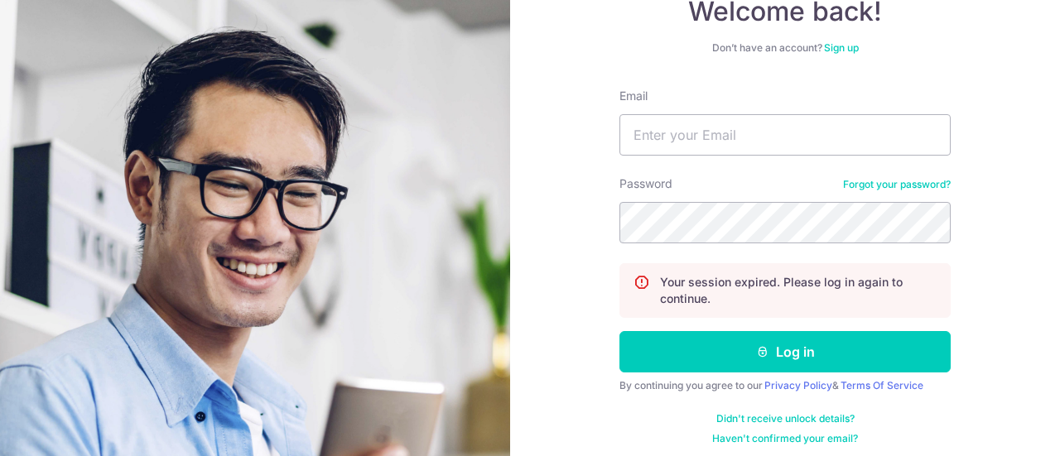
scroll to position [185, 0]
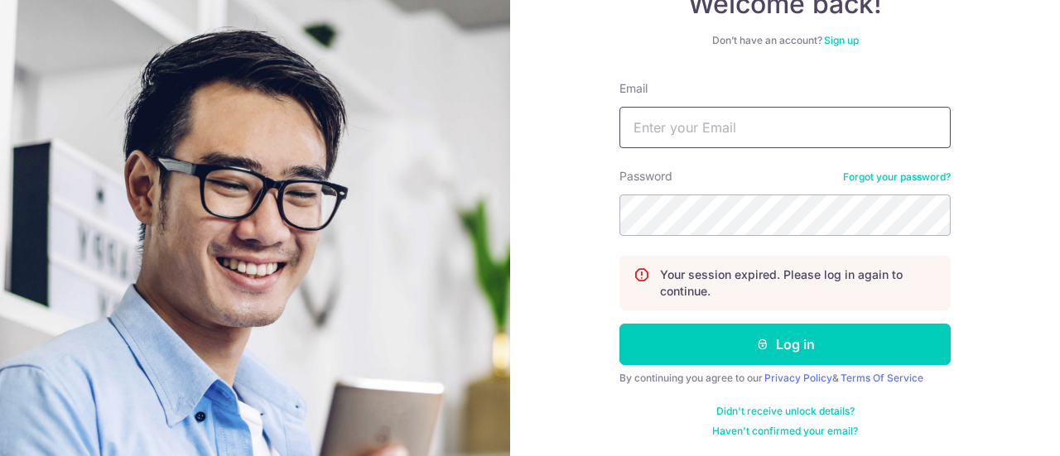
click at [690, 121] on input "Email" at bounding box center [785, 127] width 331 height 41
type input "XINR1B488@HOTMAIL.COM"
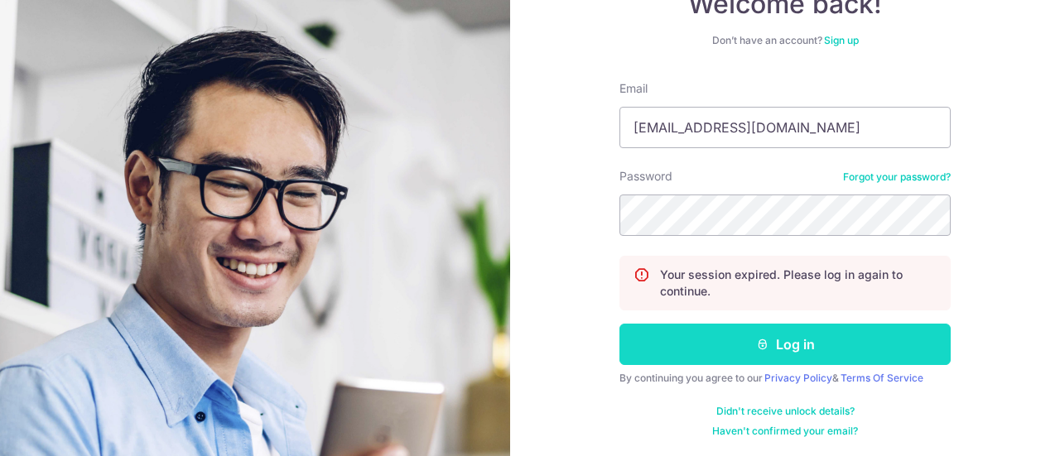
click at [787, 350] on button "Log in" at bounding box center [785, 344] width 331 height 41
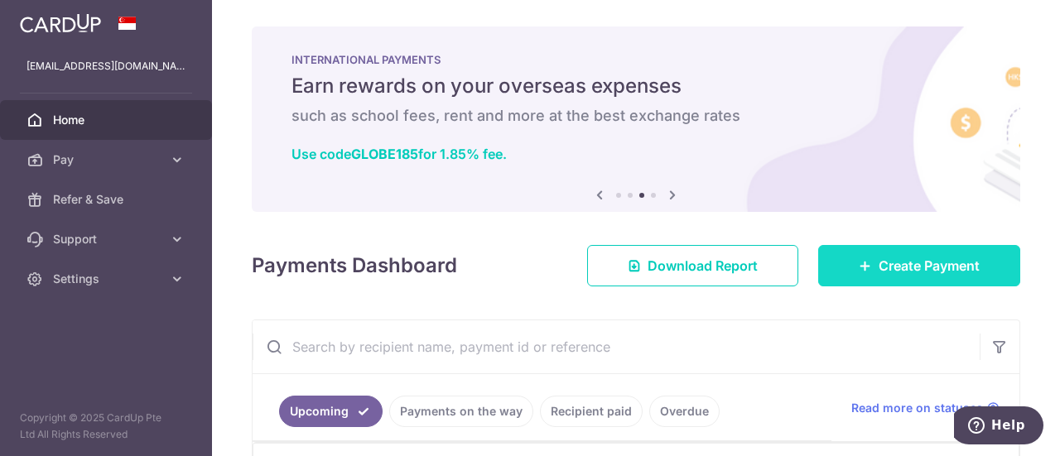
click at [881, 268] on span "Create Payment" at bounding box center [929, 266] width 101 height 20
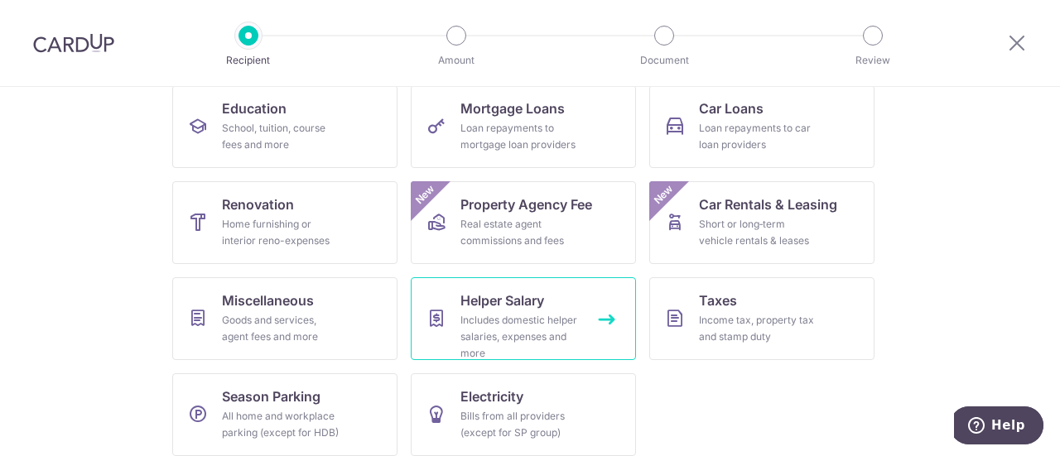
scroll to position [283, 0]
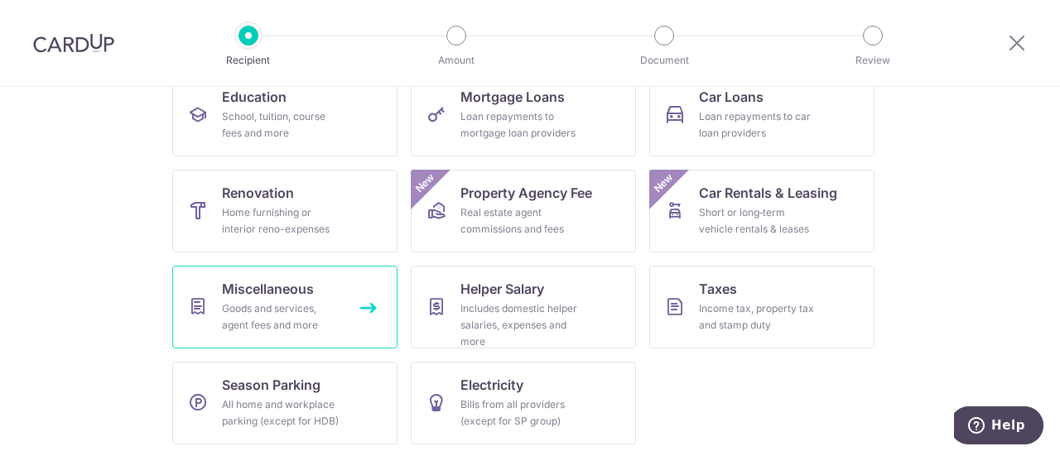
click at [261, 307] on div "Goods and services, agent fees and more" at bounding box center [281, 317] width 119 height 33
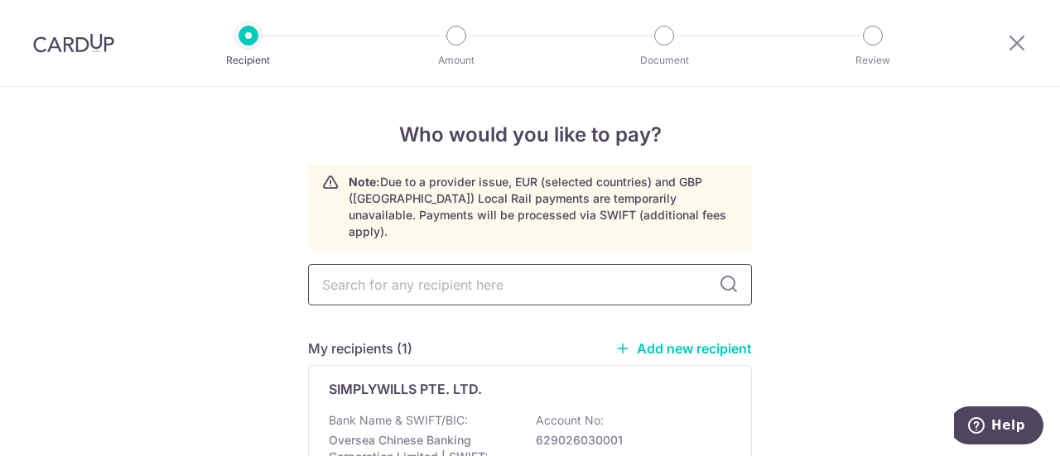
click at [594, 271] on input "text" at bounding box center [530, 284] width 444 height 41
click at [581, 273] on input "text" at bounding box center [530, 284] width 444 height 41
type input "202449657K"
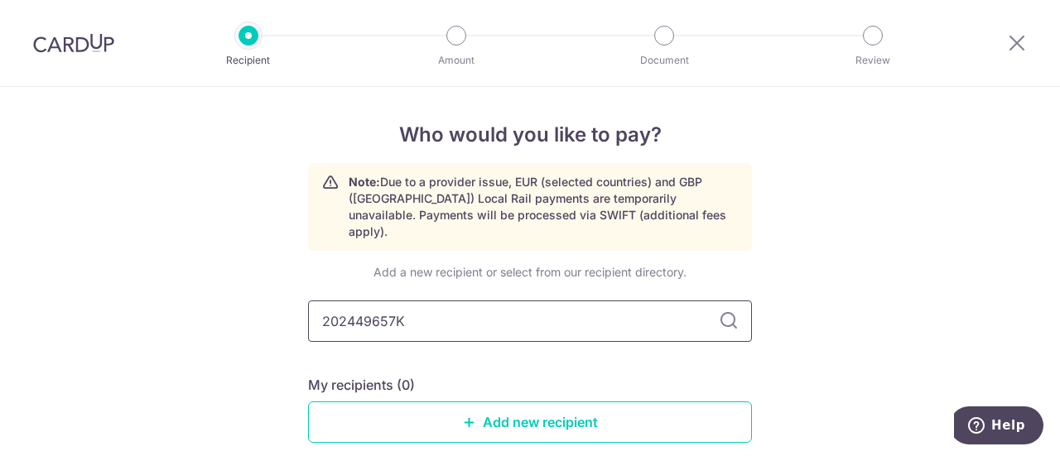
click at [507, 308] on input "202449657K" at bounding box center [530, 321] width 444 height 41
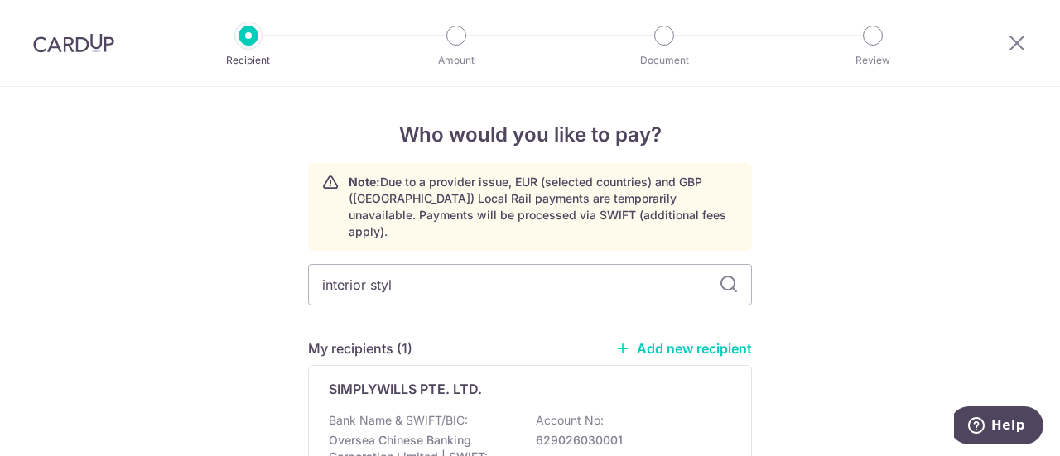
type input "interior style"
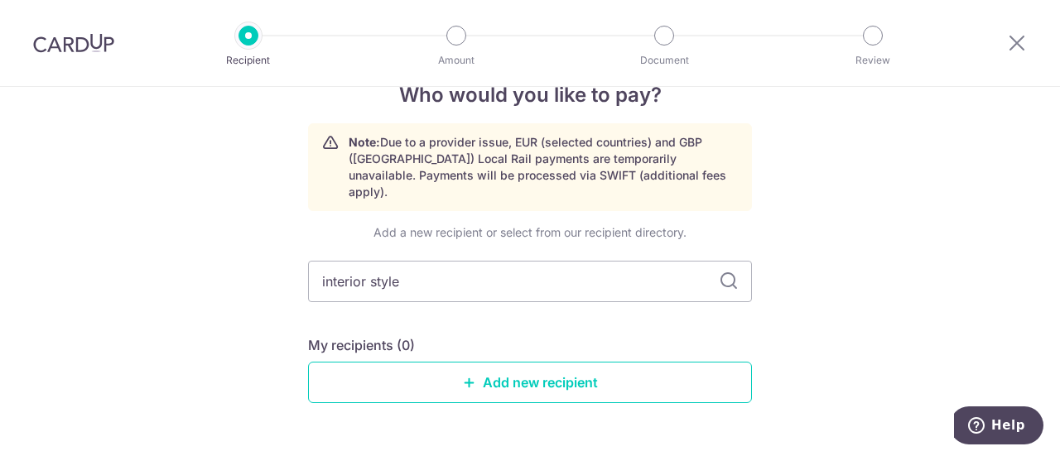
scroll to position [73, 0]
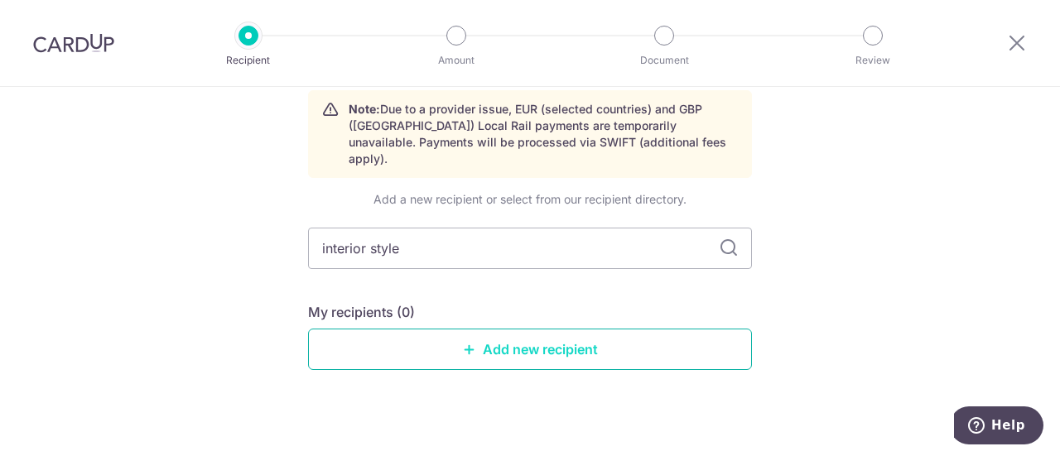
click at [514, 332] on link "Add new recipient" at bounding box center [530, 349] width 444 height 41
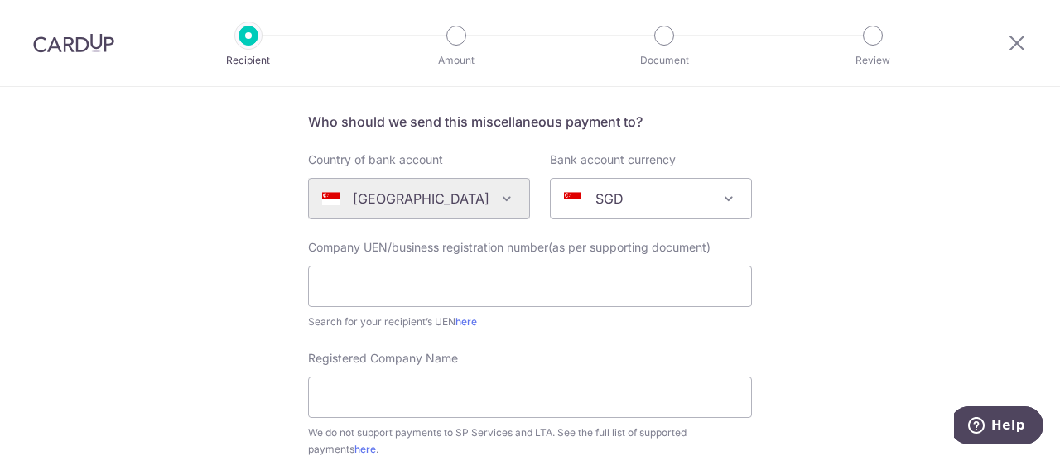
scroll to position [166, 0]
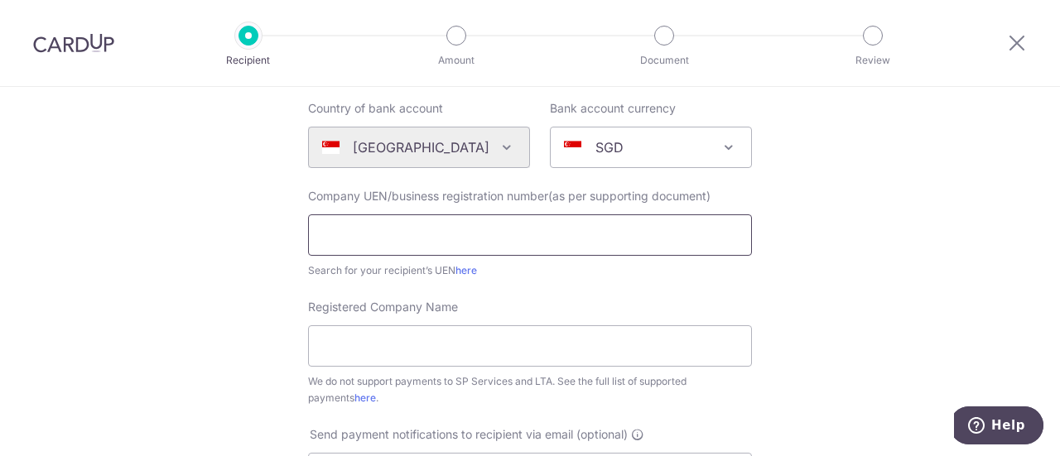
click at [437, 224] on input "text" at bounding box center [530, 235] width 444 height 41
paste input "202449657K"
type input "202449657K"
click at [219, 236] on div "Who would you like to pay? Your recipient does not need a CardUp account to rec…" at bounding box center [530, 434] width 1060 height 1027
click at [462, 274] on link "here" at bounding box center [467, 270] width 22 height 12
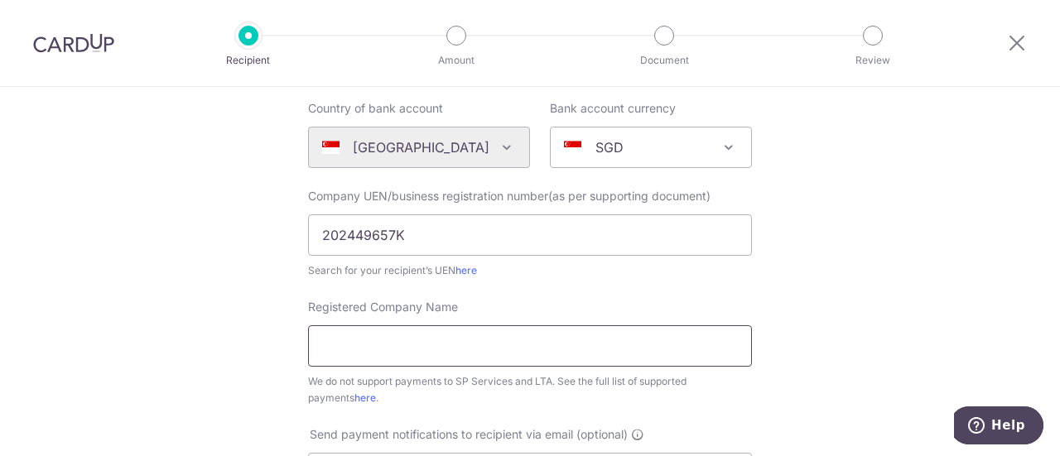
click at [396, 342] on input "Registered Company Name" at bounding box center [530, 346] width 444 height 41
click at [375, 344] on input "Registered Company Name" at bounding box center [530, 346] width 444 height 41
click at [190, 301] on div "Who would you like to pay? Your recipient does not need a CardUp account to rec…" at bounding box center [530, 434] width 1060 height 1027
click at [440, 218] on input "202449657K" at bounding box center [530, 235] width 444 height 41
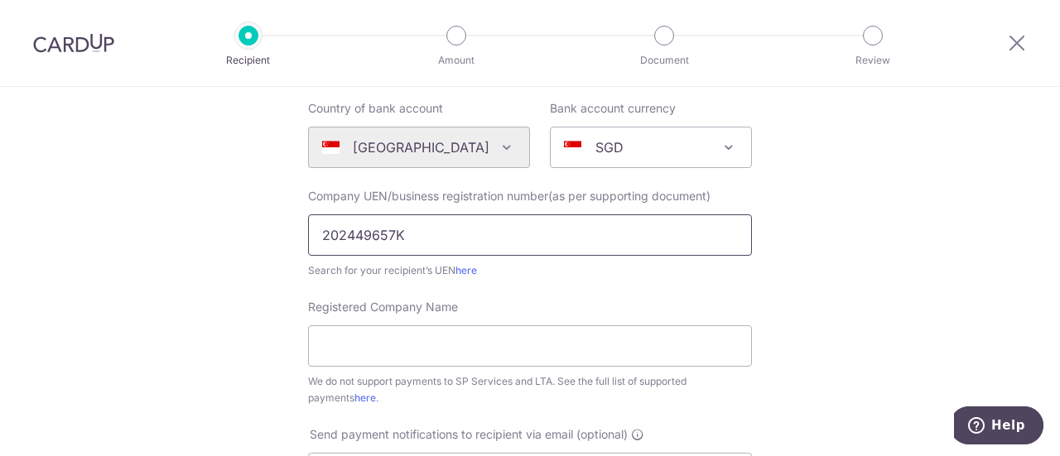
click at [451, 239] on input "202449657K" at bounding box center [530, 235] width 444 height 41
click at [389, 351] on input "Registered Company Name" at bounding box center [530, 346] width 444 height 41
paste input "INTERIOR STYLE PTE. LTD."
type input "INTERIOR STYLE PTE. LTD."
click at [210, 304] on div "Who would you like to pay? Your recipient does not need a CardUp account to rec…" at bounding box center [530, 434] width 1060 height 1027
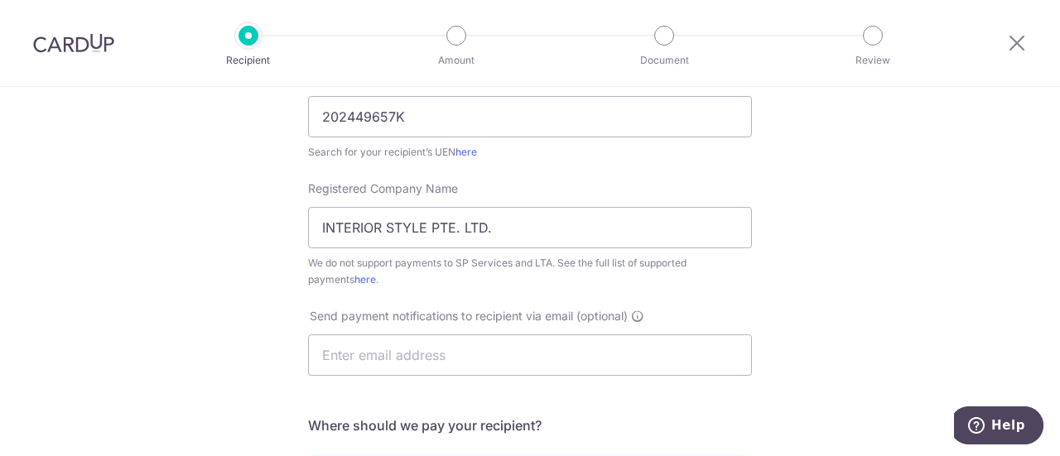
scroll to position [331, 0]
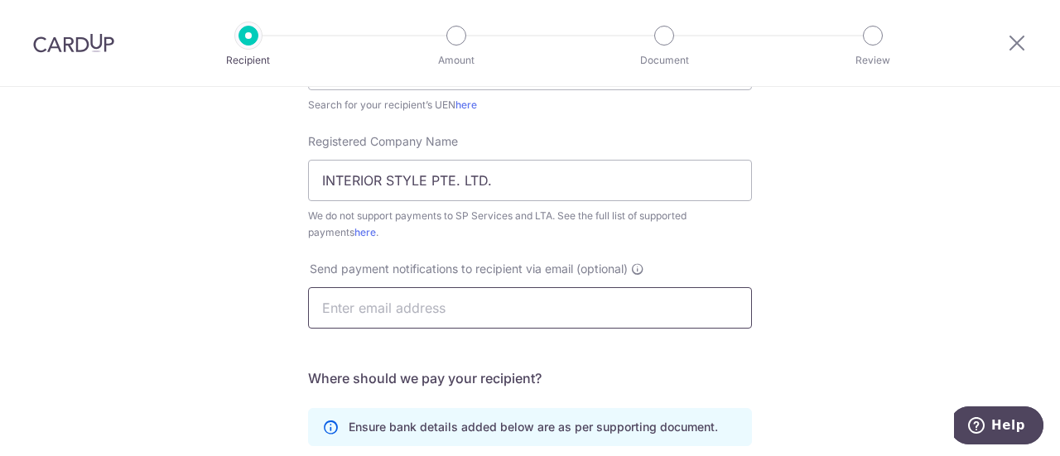
click at [404, 312] on input "text" at bounding box center [530, 307] width 444 height 41
type input "XINR1B488@HOTMAIL.COM"
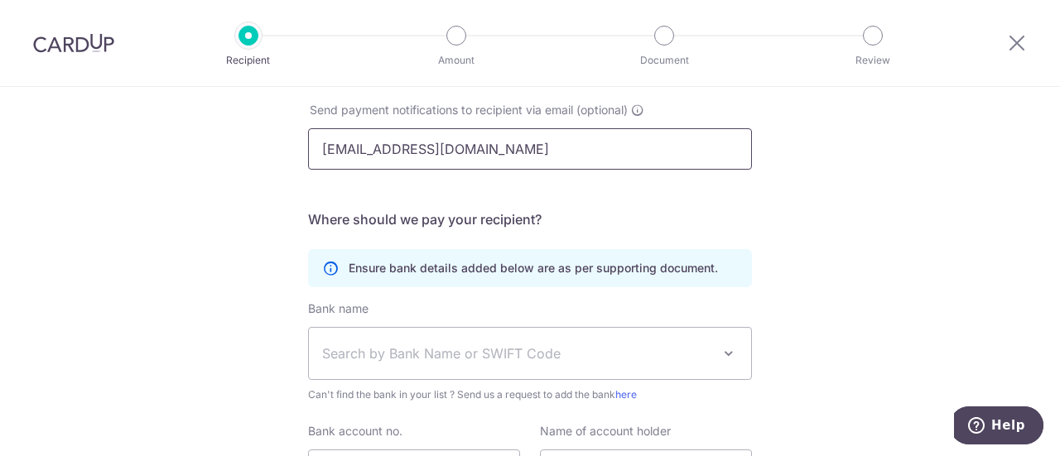
scroll to position [573, 0]
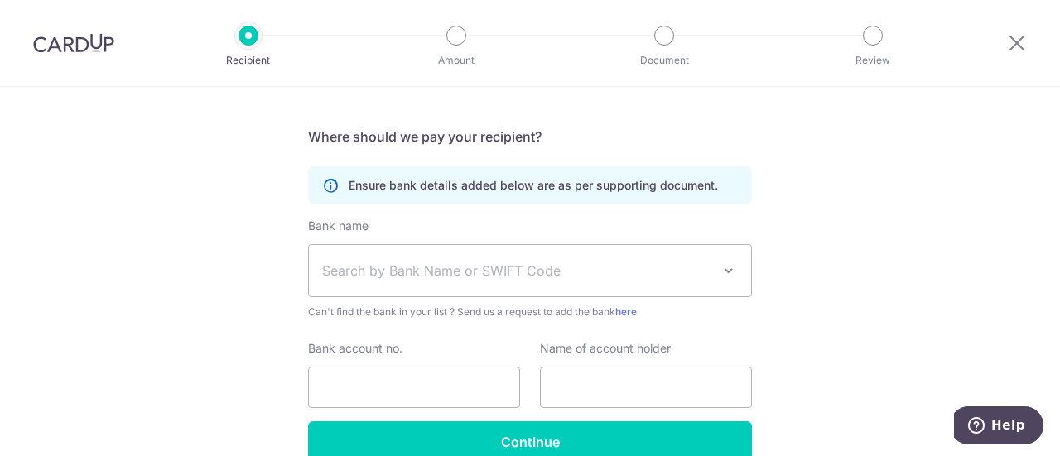
click at [408, 264] on span "Search by Bank Name or SWIFT Code" at bounding box center [516, 271] width 389 height 20
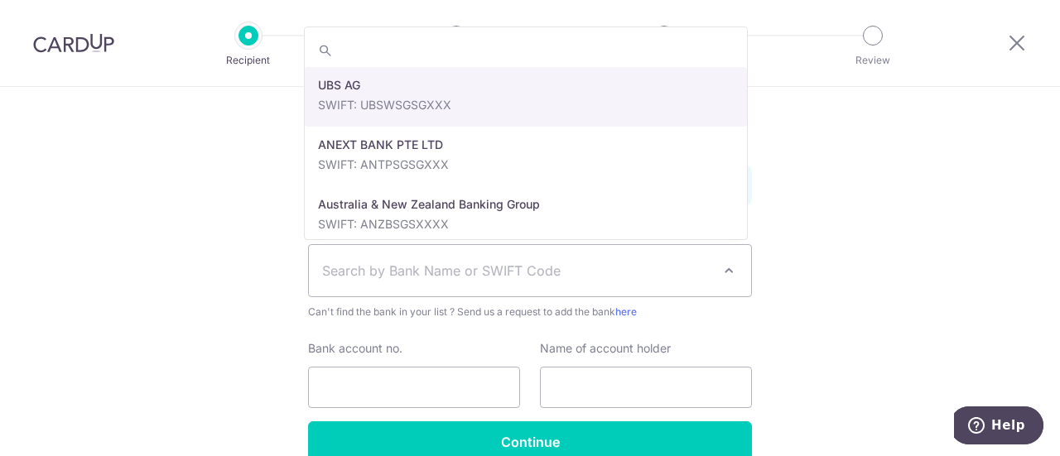
click at [408, 264] on span "Search by Bank Name or SWIFT Code" at bounding box center [516, 271] width 389 height 20
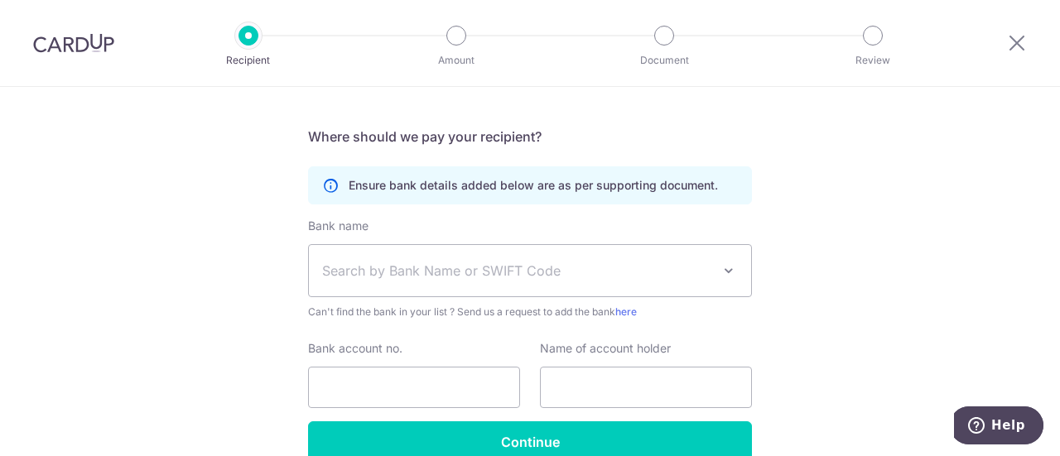
click at [211, 249] on div "Who would you like to pay? Your recipient does not need a CardUp account to rec…" at bounding box center [530, 27] width 1060 height 1027
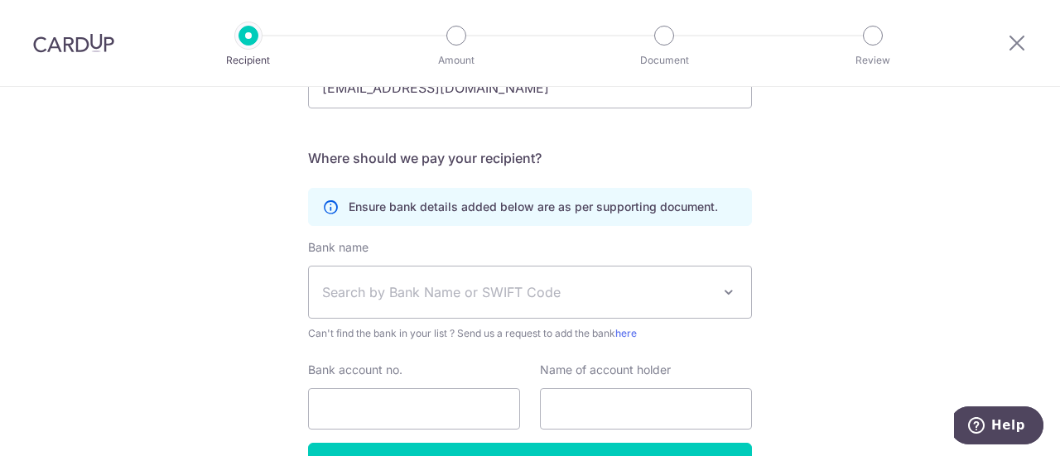
scroll to position [656, 0]
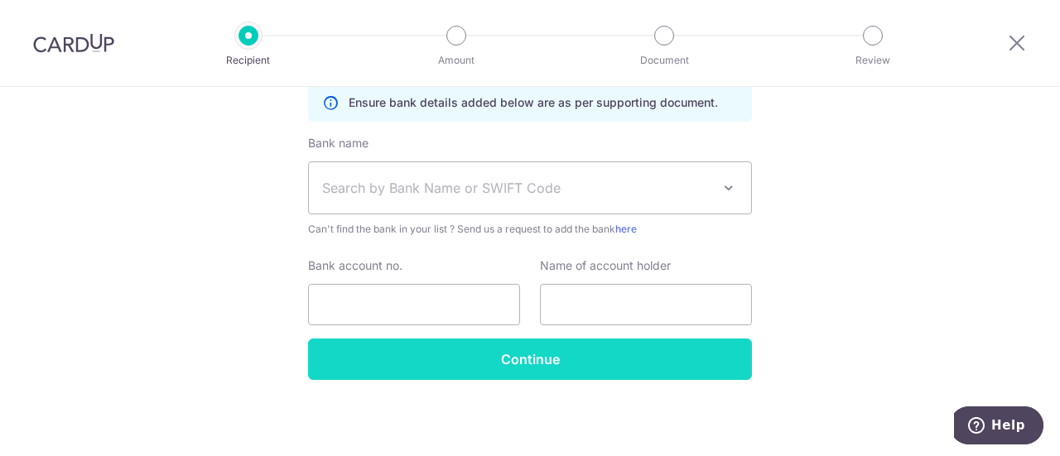
click at [439, 376] on input "Continue" at bounding box center [530, 359] width 444 height 41
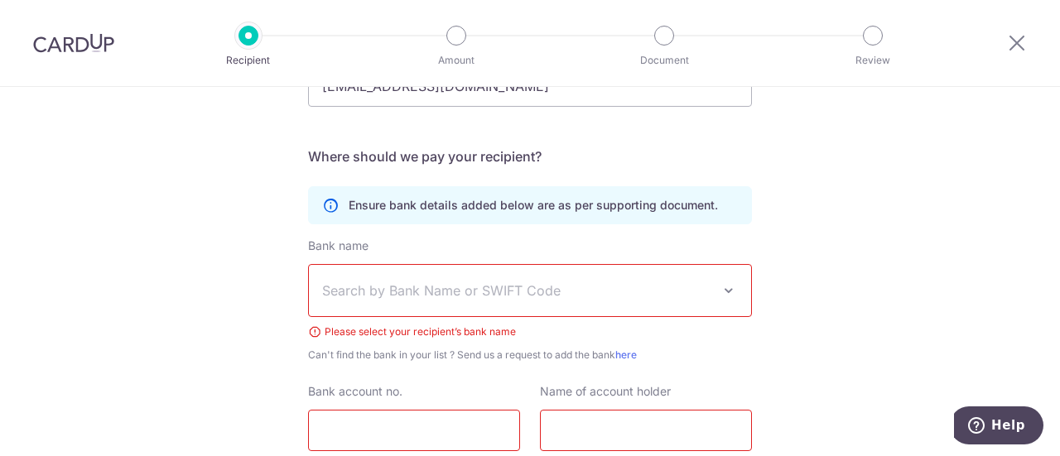
scroll to position [636, 0]
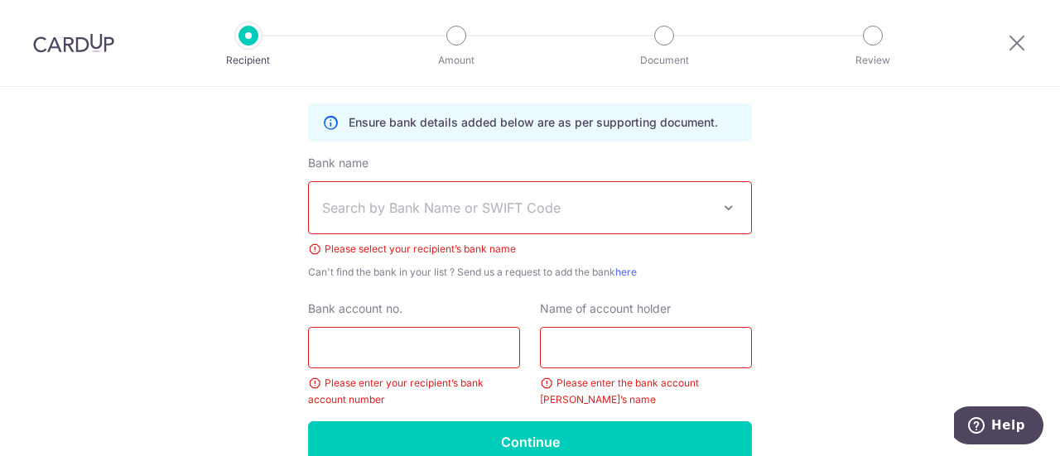
click at [403, 210] on span "Search by Bank Name or SWIFT Code" at bounding box center [516, 208] width 389 height 20
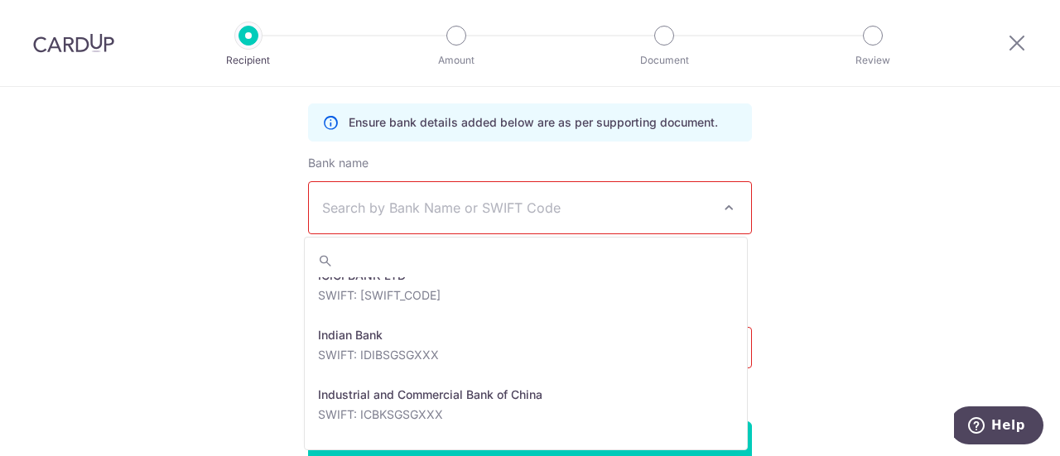
scroll to position [2485, 0]
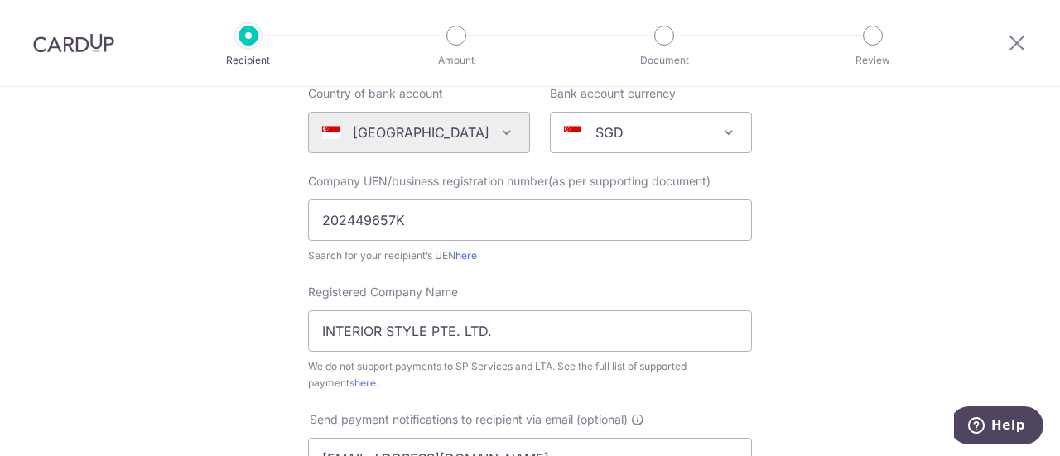
scroll to position [249, 0]
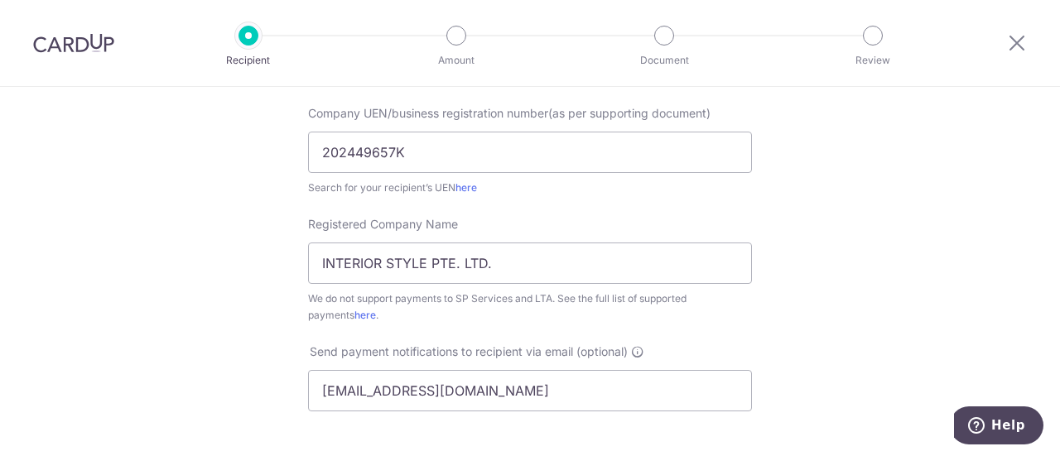
click at [253, 195] on div "Who would you like to pay? Your recipient does not need a CardUp account to rec…" at bounding box center [530, 383] width 1060 height 1090
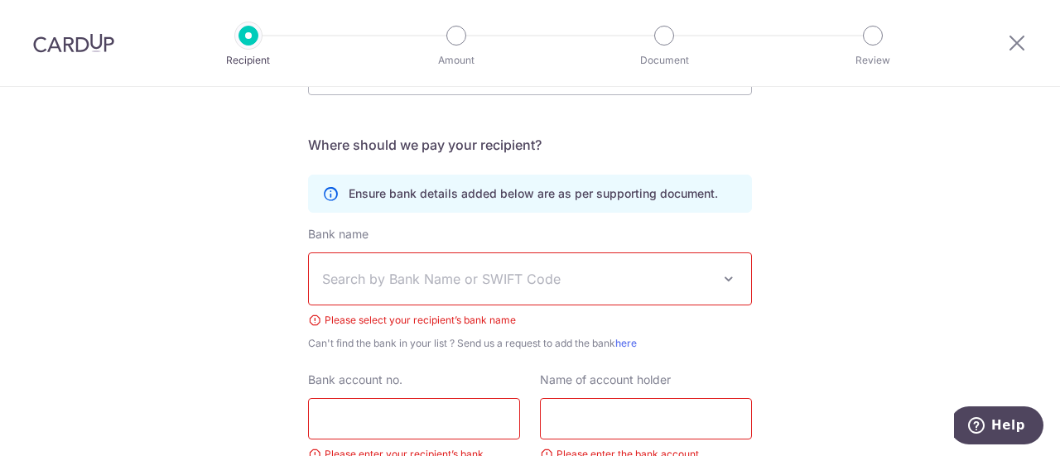
scroll to position [580, 0]
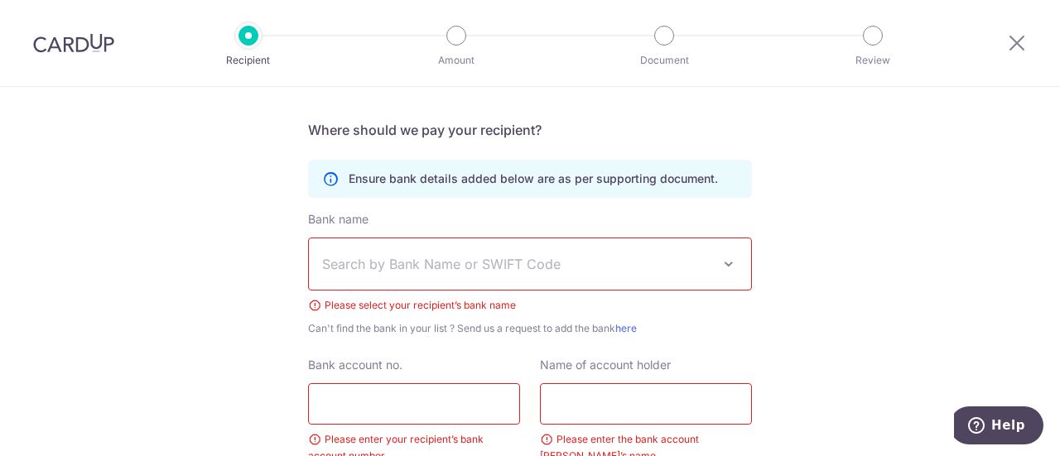
click at [326, 179] on icon at bounding box center [330, 179] width 17 height 17
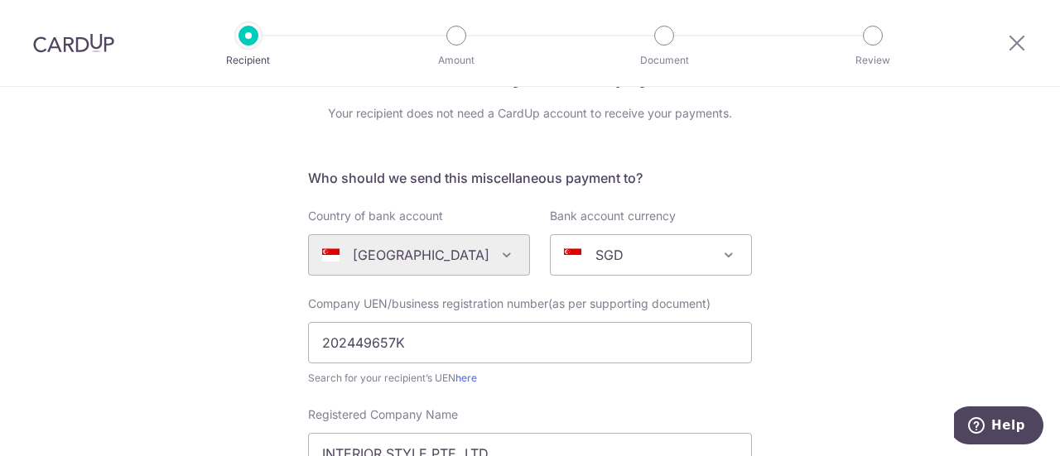
scroll to position [83, 0]
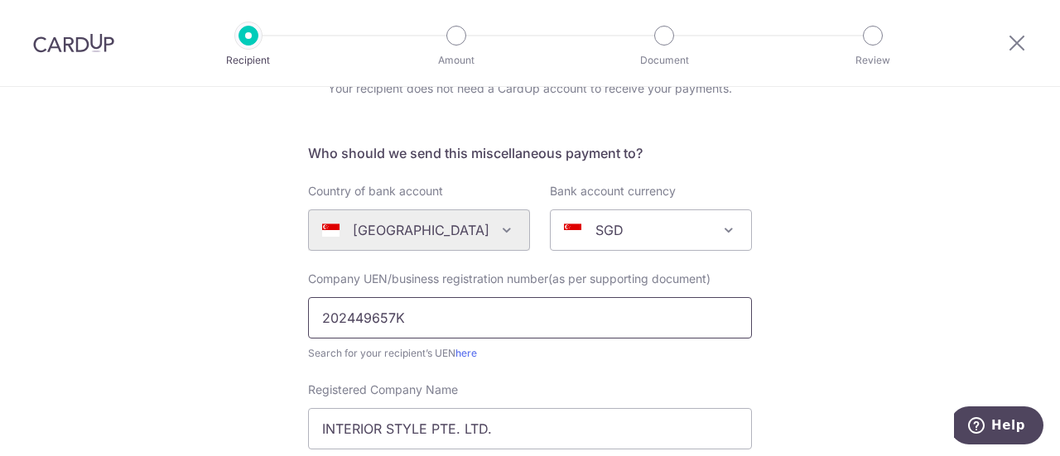
click at [437, 321] on input "202449657K" at bounding box center [530, 317] width 444 height 41
click at [1007, 36] on icon at bounding box center [1017, 42] width 20 height 21
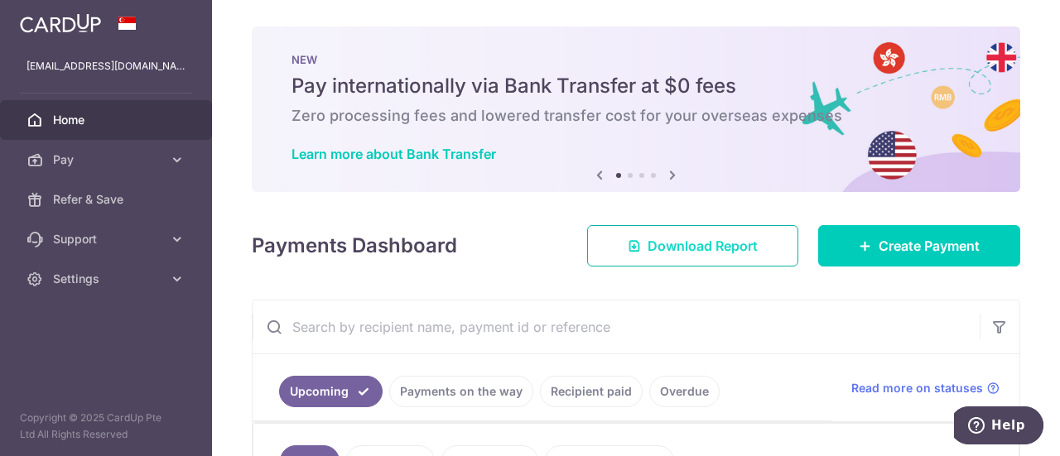
scroll to position [166, 0]
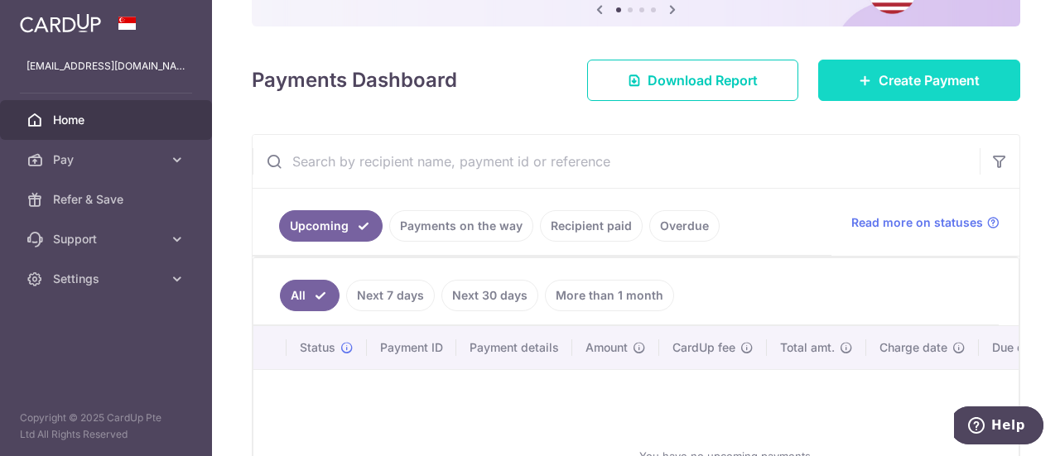
click at [894, 81] on span "Create Payment" at bounding box center [929, 80] width 101 height 20
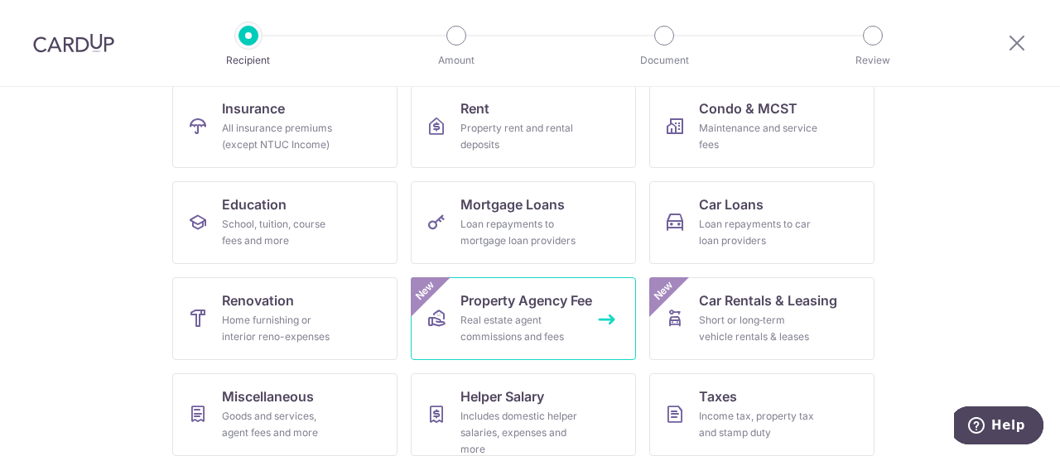
scroll to position [249, 0]
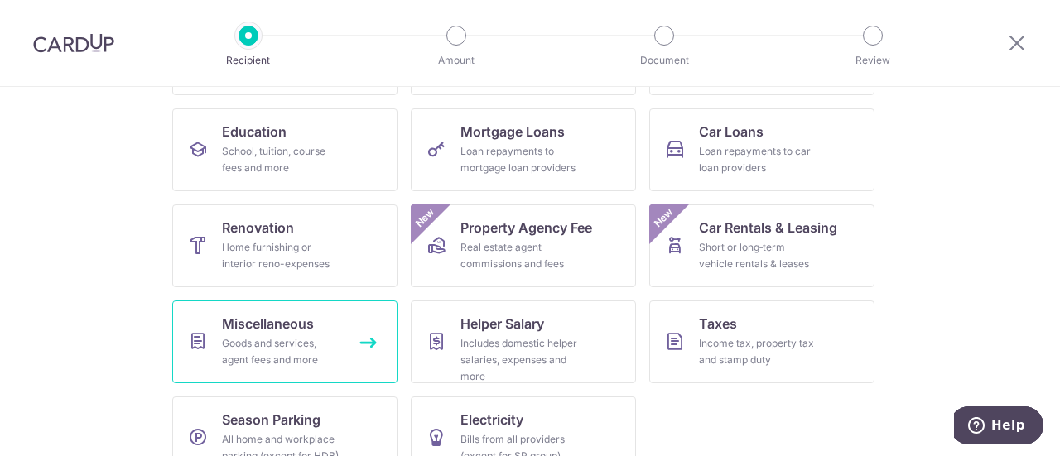
click at [222, 338] on div "Goods and services, agent fees and more" at bounding box center [281, 351] width 119 height 33
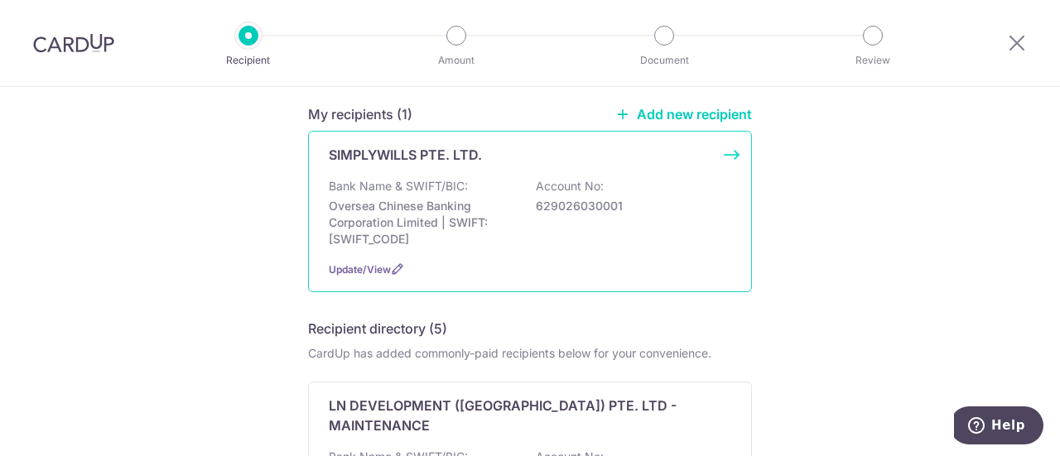
scroll to position [152, 0]
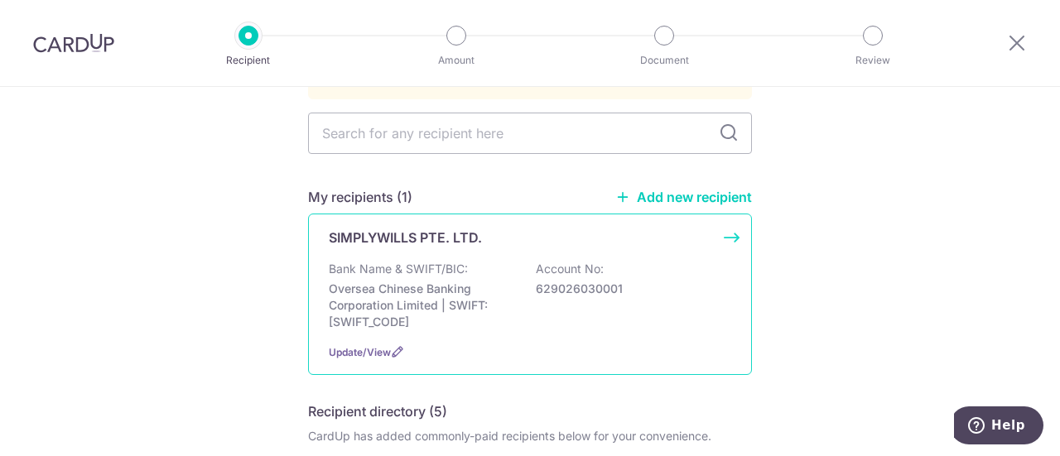
click at [417, 281] on p "Oversea Chinese Banking Corporation Limited | SWIFT: [SWIFT_CODE]" at bounding box center [422, 306] width 186 height 50
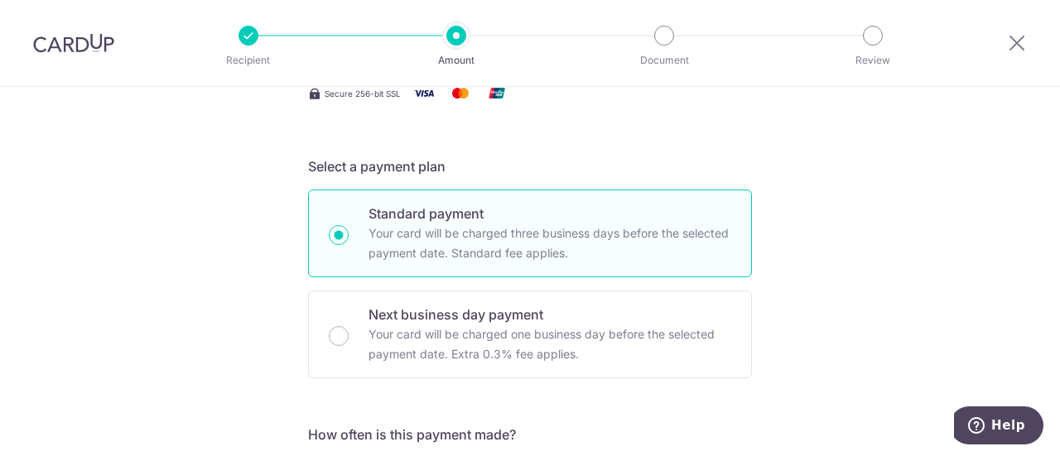
scroll to position [414, 0]
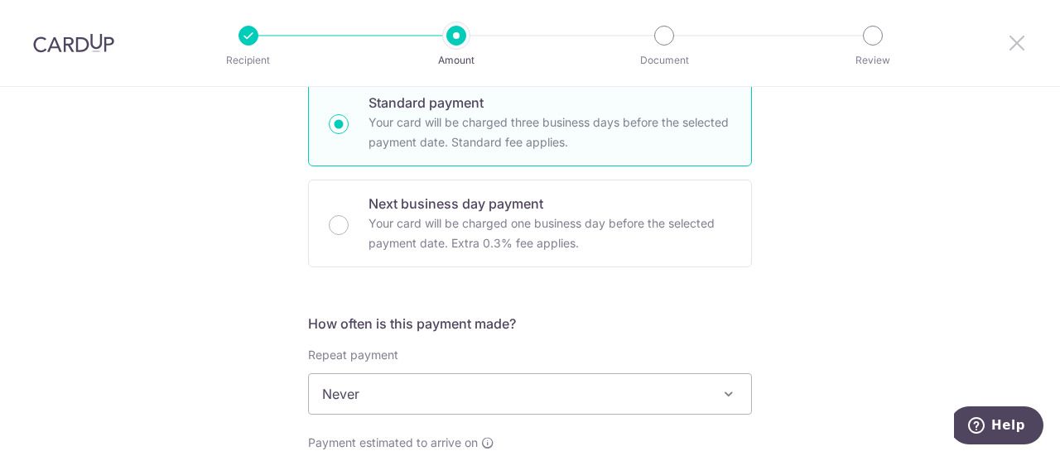
click at [1021, 39] on icon at bounding box center [1017, 42] width 20 height 21
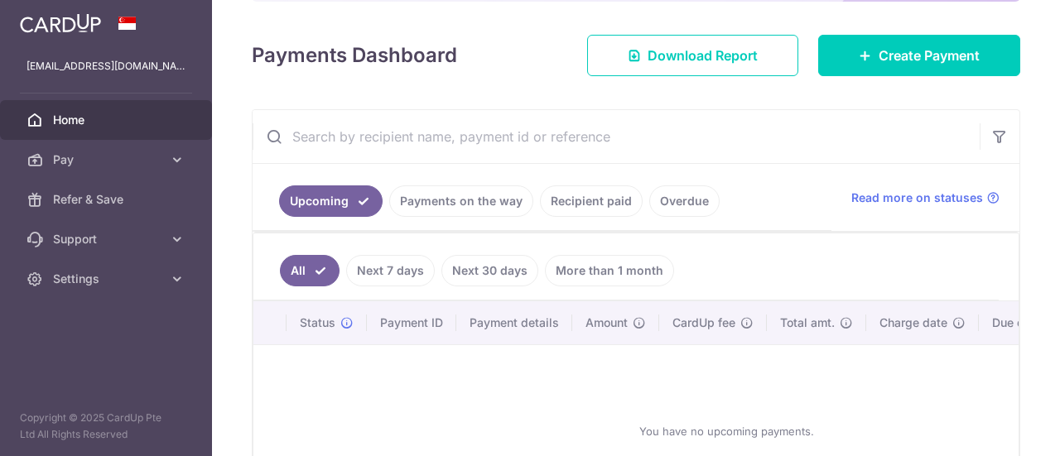
scroll to position [166, 0]
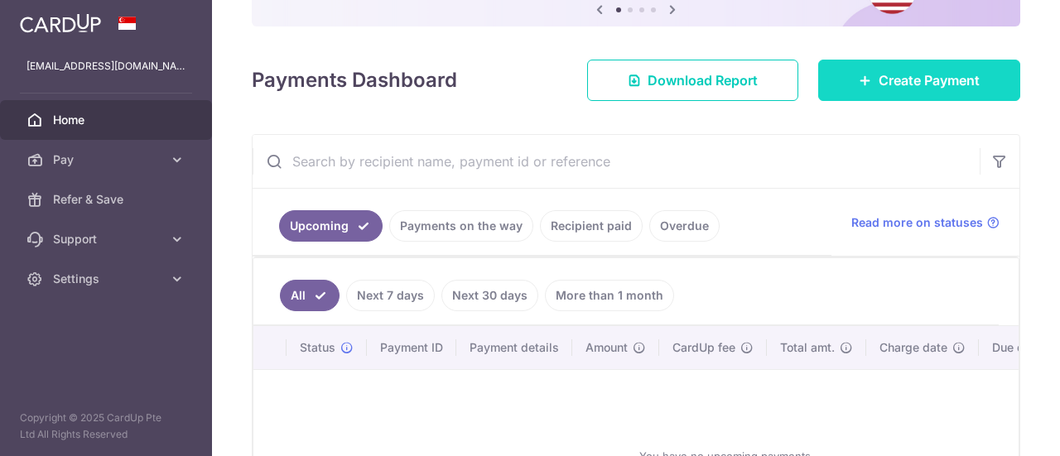
click at [881, 89] on span "Create Payment" at bounding box center [929, 80] width 101 height 20
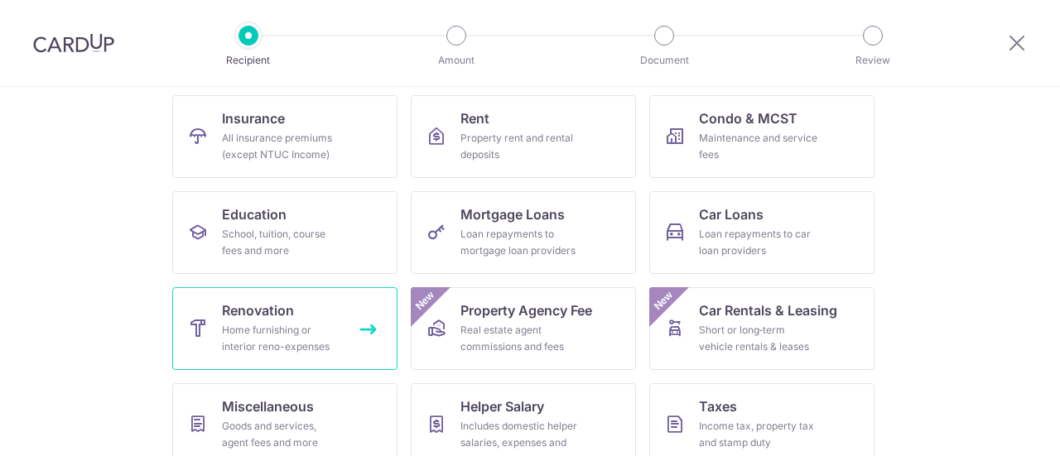
scroll to position [283, 0]
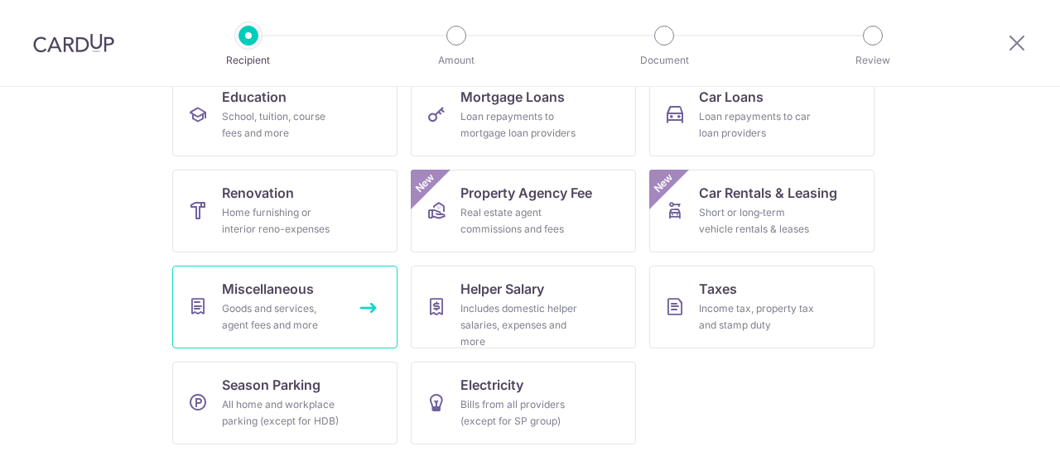
click at [237, 301] on div "Goods and services, agent fees and more" at bounding box center [281, 317] width 119 height 33
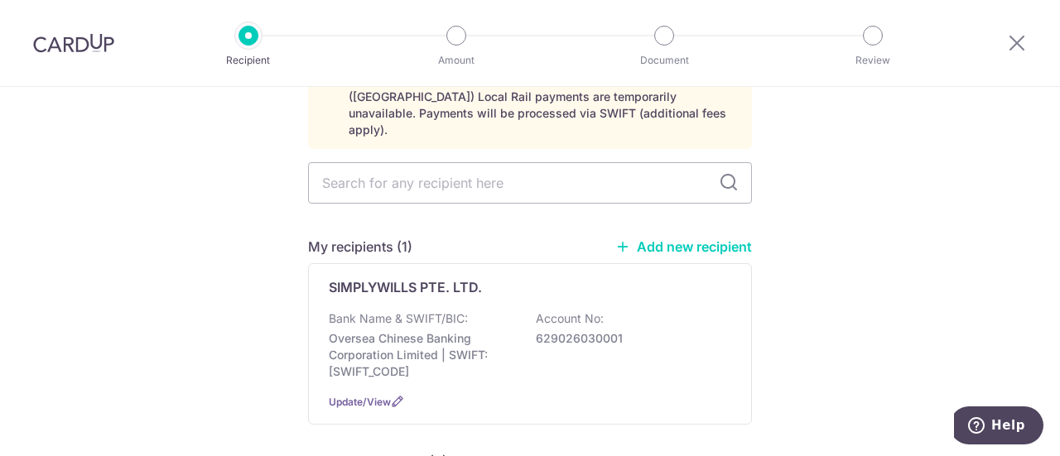
scroll to position [166, 0]
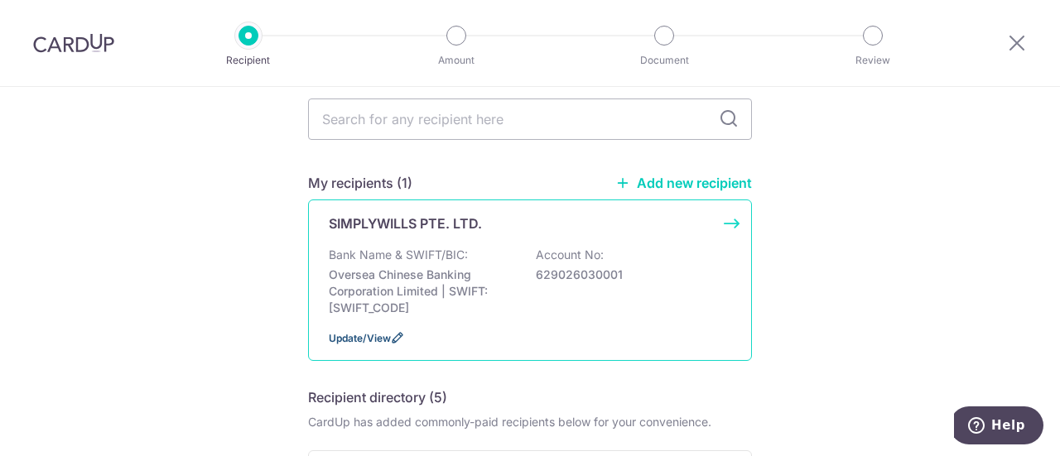
click at [371, 332] on span "Update/View" at bounding box center [360, 338] width 62 height 12
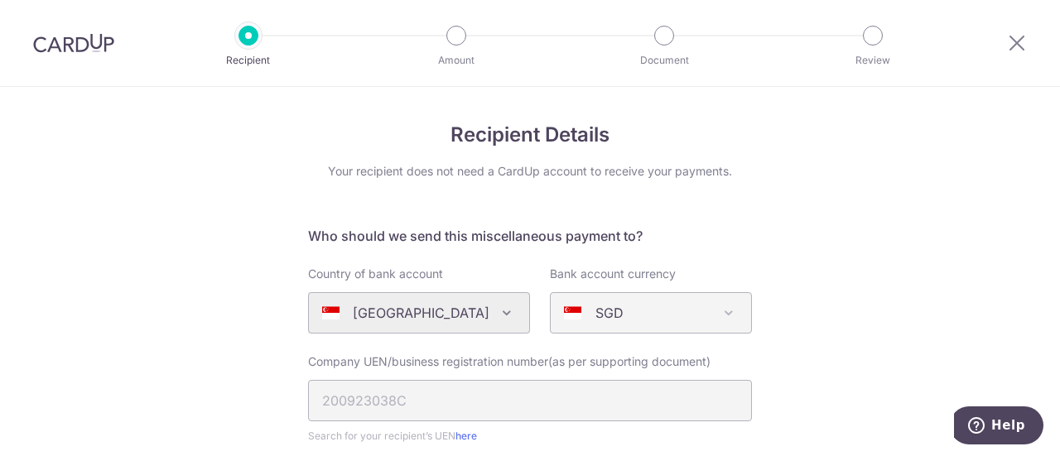
click at [1001, 43] on div at bounding box center [1017, 43] width 86 height 86
click at [1007, 39] on icon at bounding box center [1017, 42] width 20 height 21
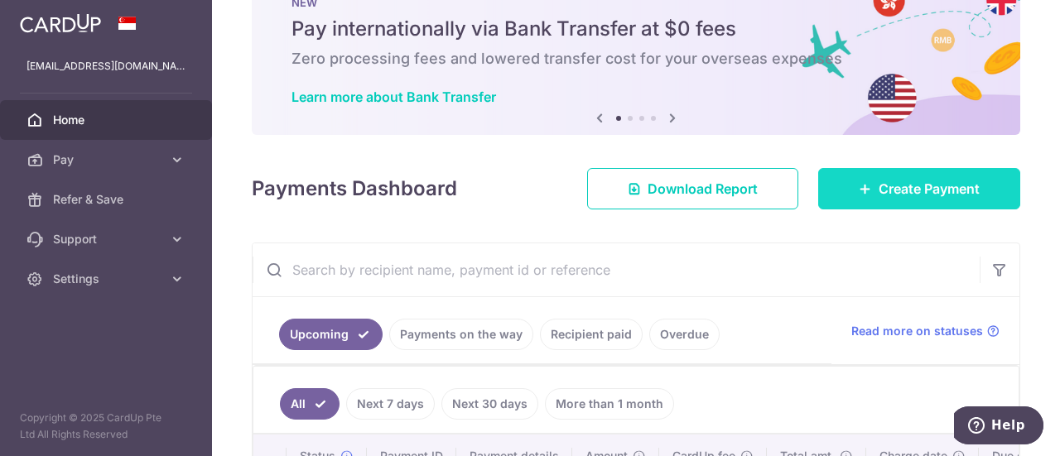
scroll to position [83, 0]
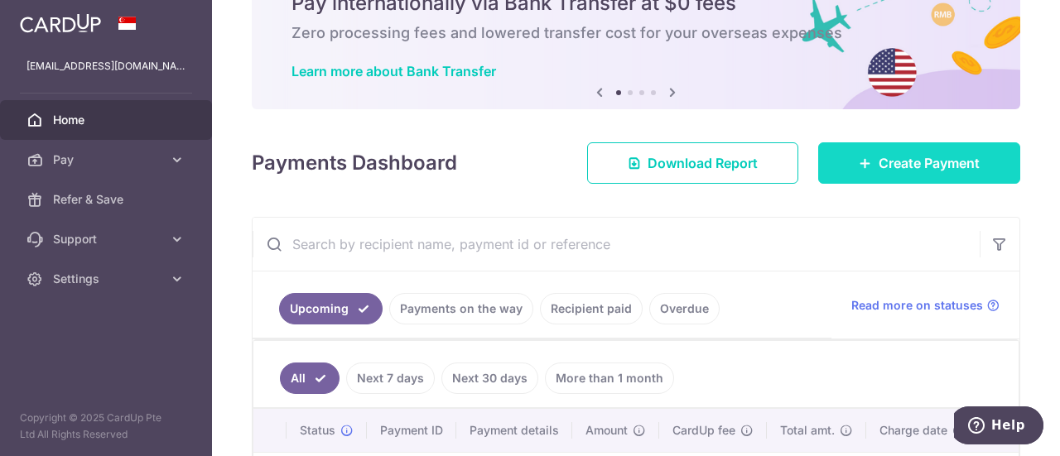
click at [938, 158] on span "Create Payment" at bounding box center [929, 163] width 101 height 20
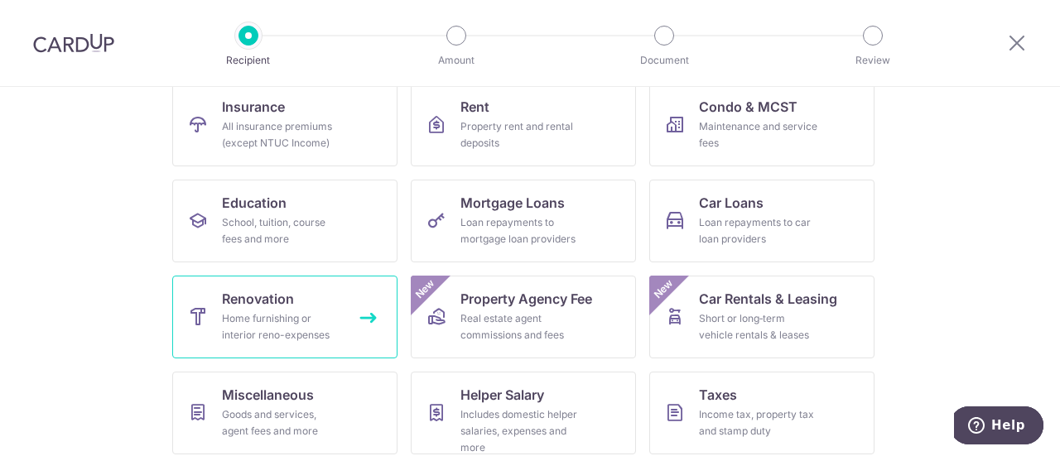
scroll to position [249, 0]
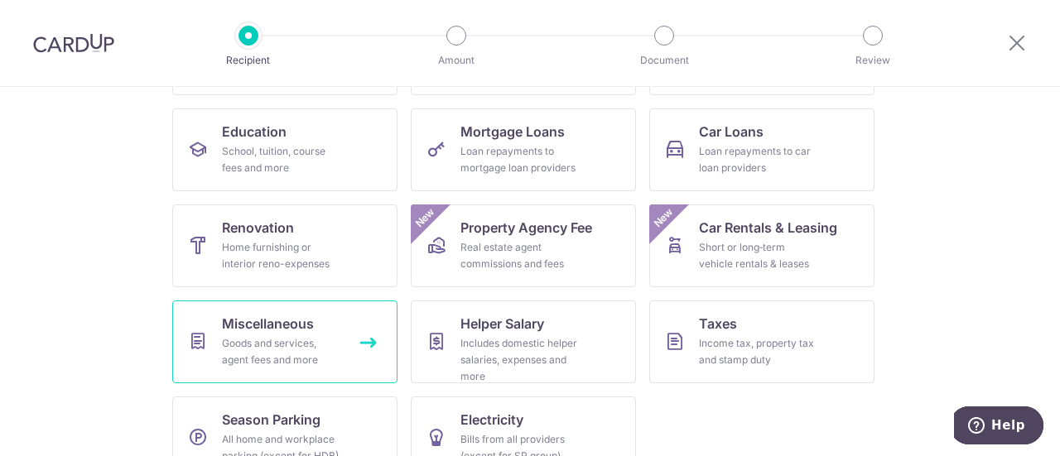
click at [237, 342] on div "Goods and services, agent fees and more" at bounding box center [281, 351] width 119 height 33
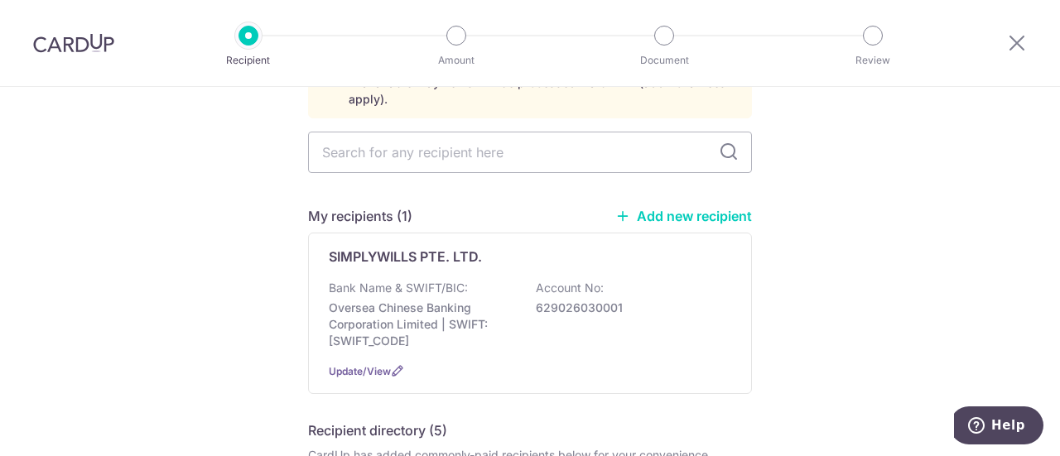
scroll to position [83, 0]
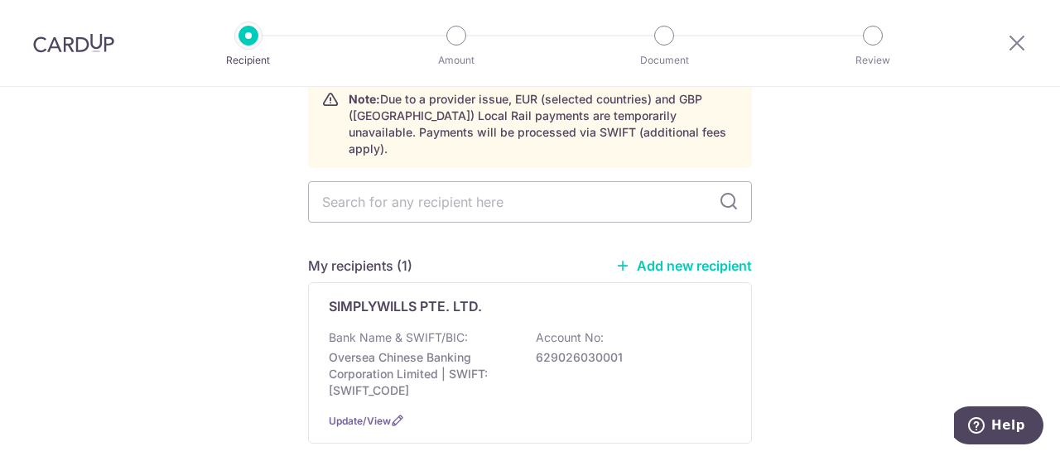
click at [695, 258] on link "Add new recipient" at bounding box center [683, 266] width 137 height 17
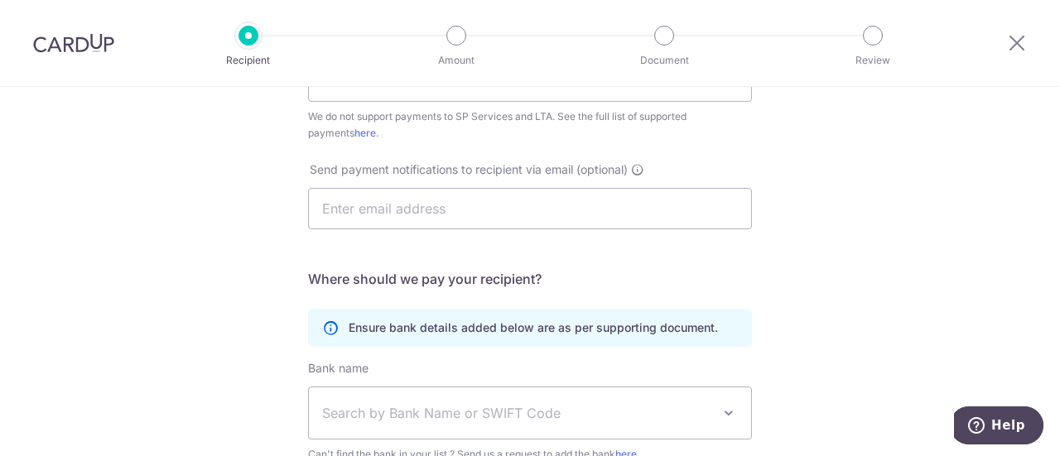
scroll to position [159, 0]
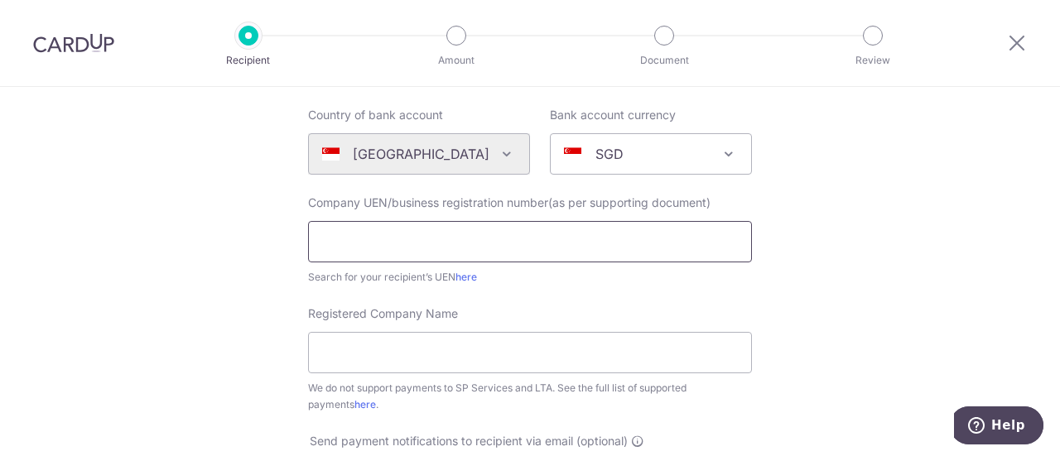
click at [387, 251] on input "text" at bounding box center [530, 241] width 444 height 41
paste input "202449657K"
type input "202449657K"
click at [181, 215] on div "Who would you like to pay? Your recipient does not need a CardUp account to rec…" at bounding box center [530, 441] width 1060 height 1027
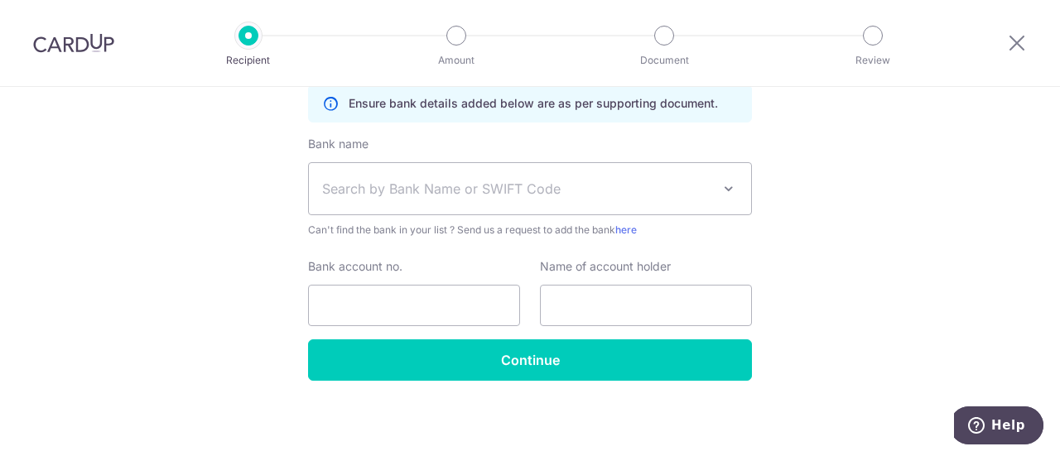
scroll to position [656, 0]
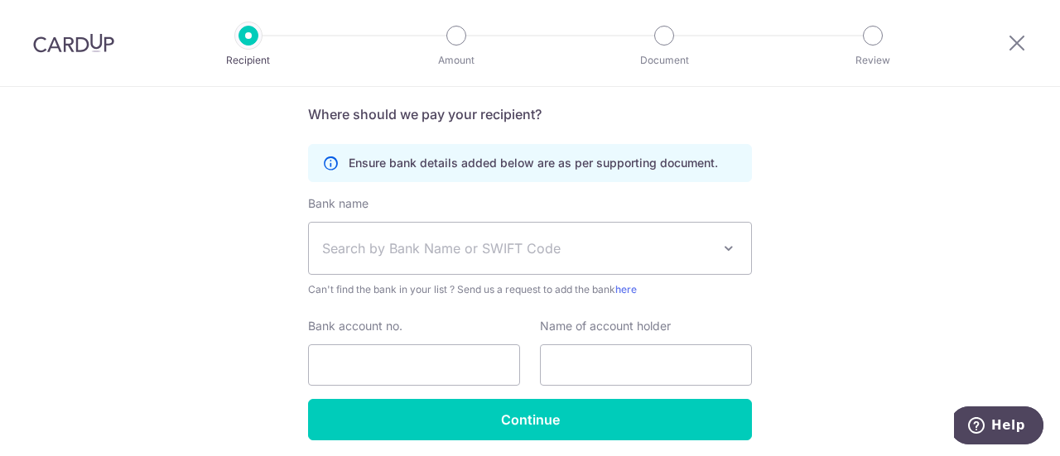
scroll to position [603, 0]
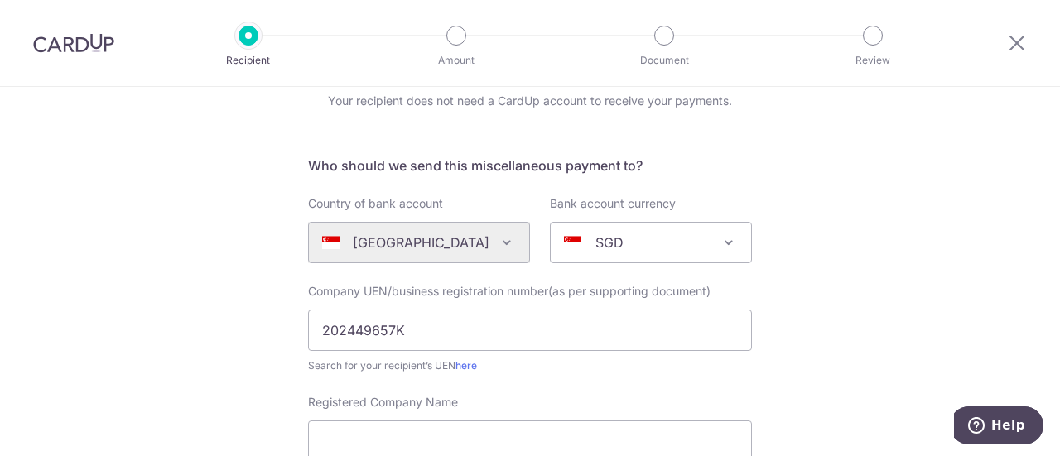
scroll to position [0, 0]
